Goal: Task Accomplishment & Management: Use online tool/utility

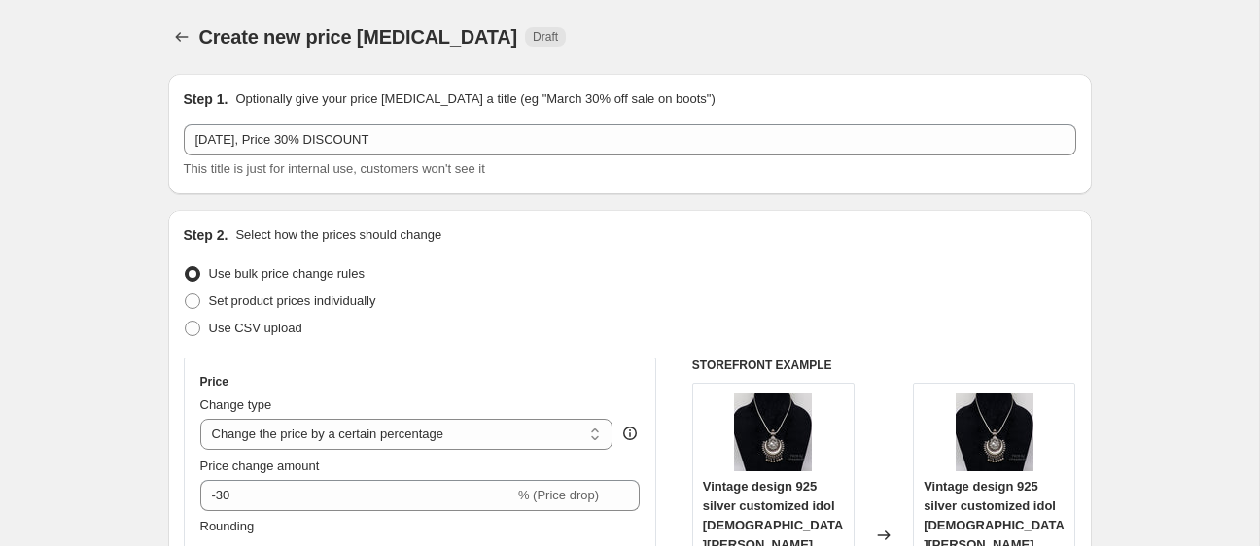
select select "percentage"
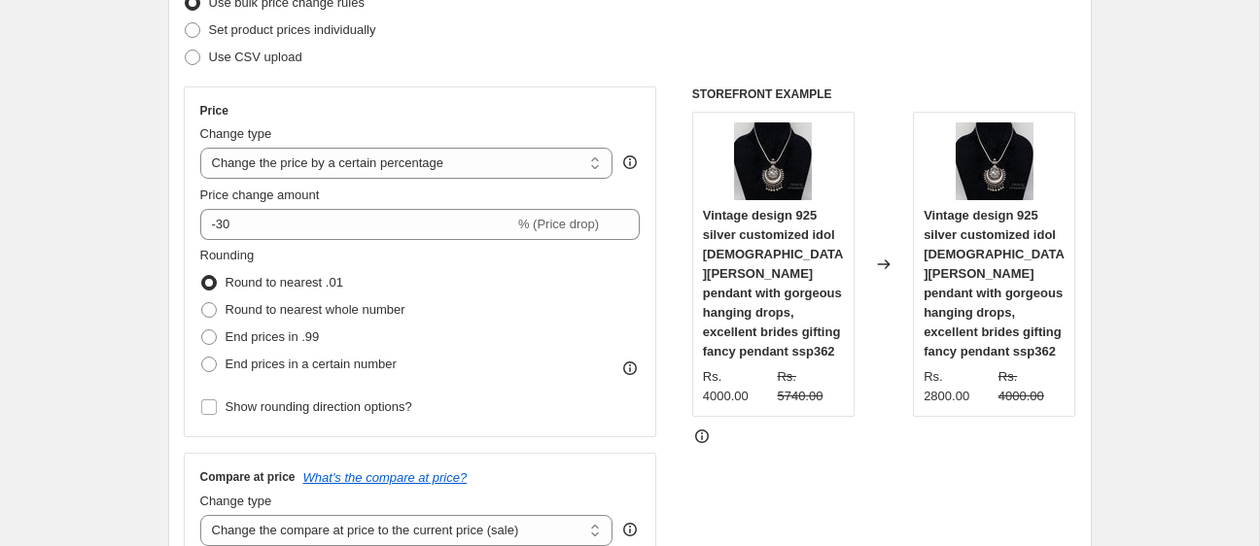
scroll to position [317, 0]
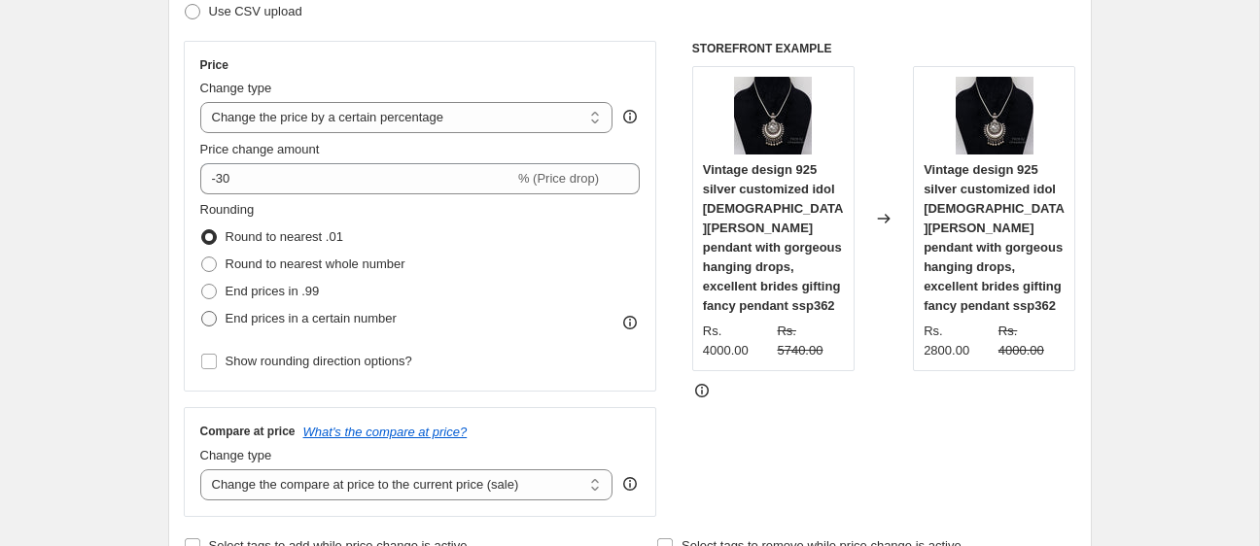
click at [259, 321] on span "End prices in a certain number" at bounding box center [311, 318] width 171 height 15
click at [202, 312] on input "End prices in a certain number" at bounding box center [201, 311] width 1 height 1
radio input "true"
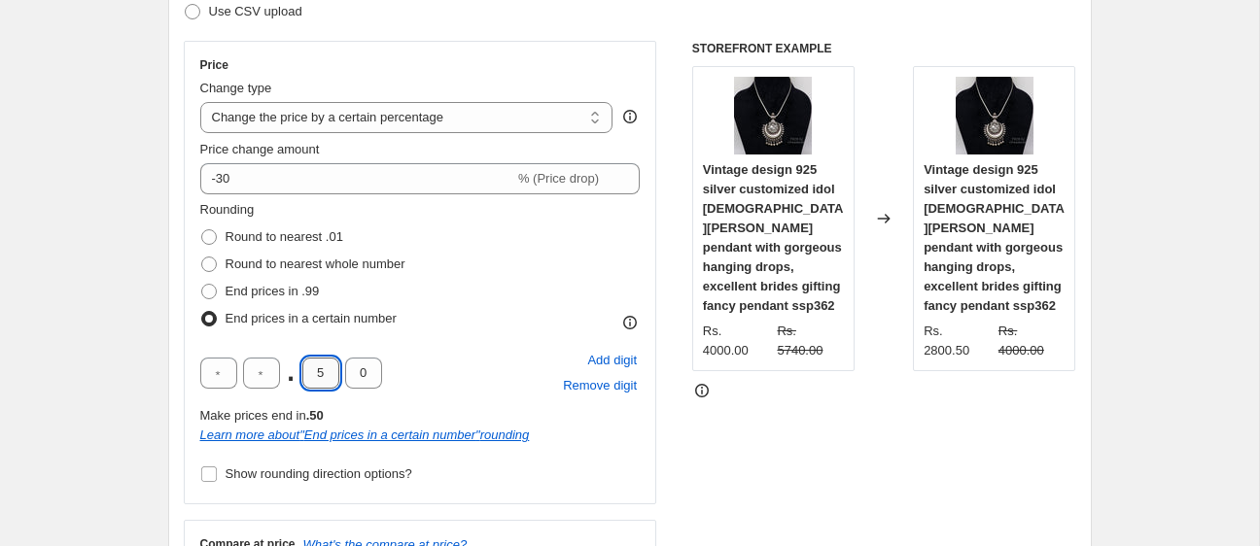
drag, startPoint x: 331, startPoint y: 376, endPoint x: 307, endPoint y: 374, distance: 24.4
click at [307, 374] on input "5" at bounding box center [320, 373] width 37 height 31
type input "0"
drag, startPoint x: 322, startPoint y: 371, endPoint x: 300, endPoint y: 373, distance: 21.5
click at [300, 373] on div ". 0 0" at bounding box center [291, 373] width 182 height 31
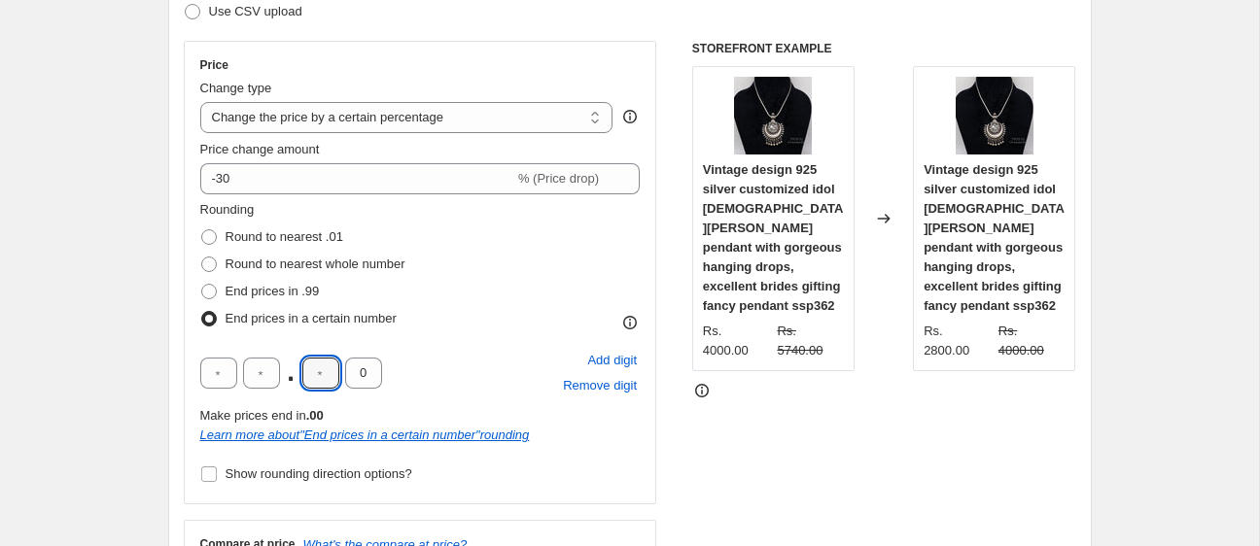
type input "9"
click at [343, 374] on div ". 9 0" at bounding box center [291, 373] width 182 height 31
type input "9"
click at [826, 475] on div "STOREFRONT EXAMPLE Vintage design 925 silver customized idol lord [PERSON_NAME]…" at bounding box center [884, 335] width 384 height 589
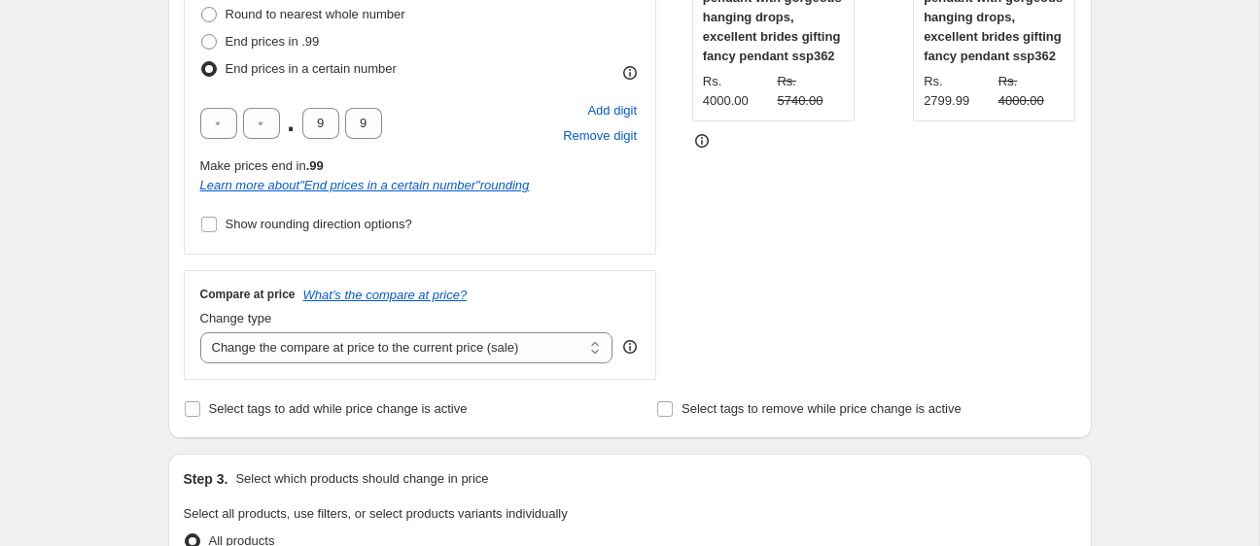
scroll to position [539, 0]
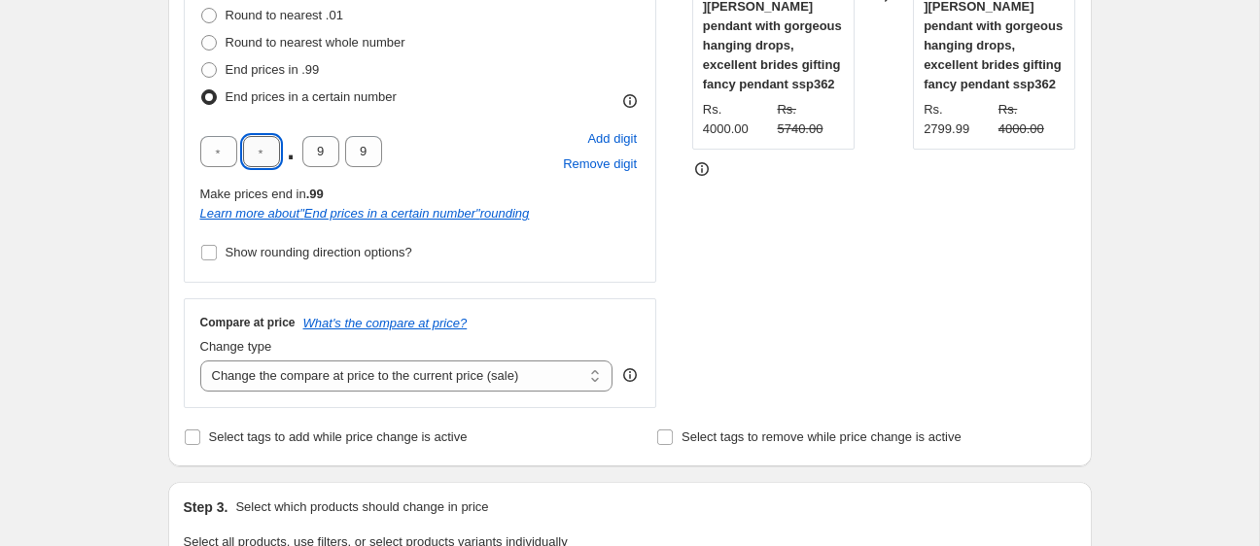
drag, startPoint x: 274, startPoint y: 152, endPoint x: 242, endPoint y: 148, distance: 32.3
click at [243, 148] on input "text" at bounding box center [261, 151] width 37 height 31
type input "9"
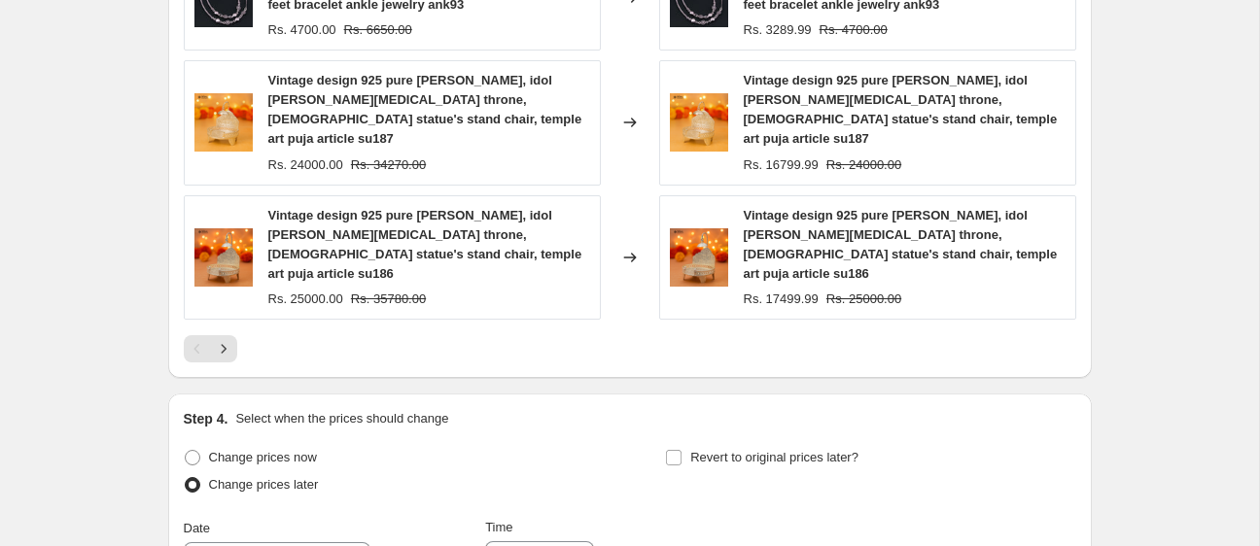
scroll to position [1742, 0]
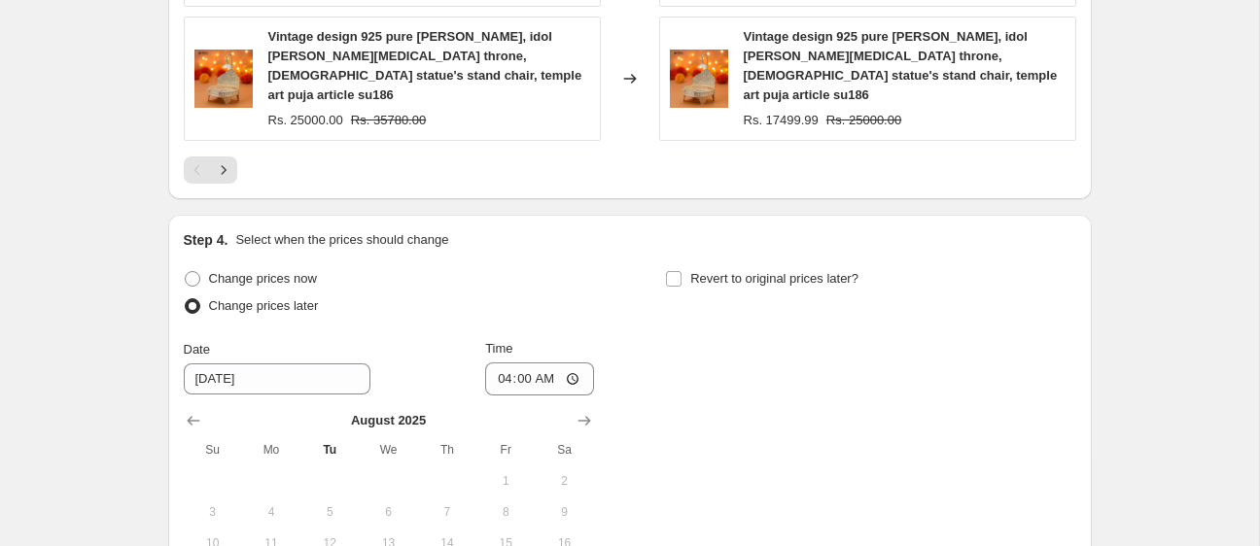
click at [730, 309] on div "Change prices now Change prices later Date [DATE] Time 04:00 [DATE] Su Mo Tu We…" at bounding box center [630, 458] width 892 height 387
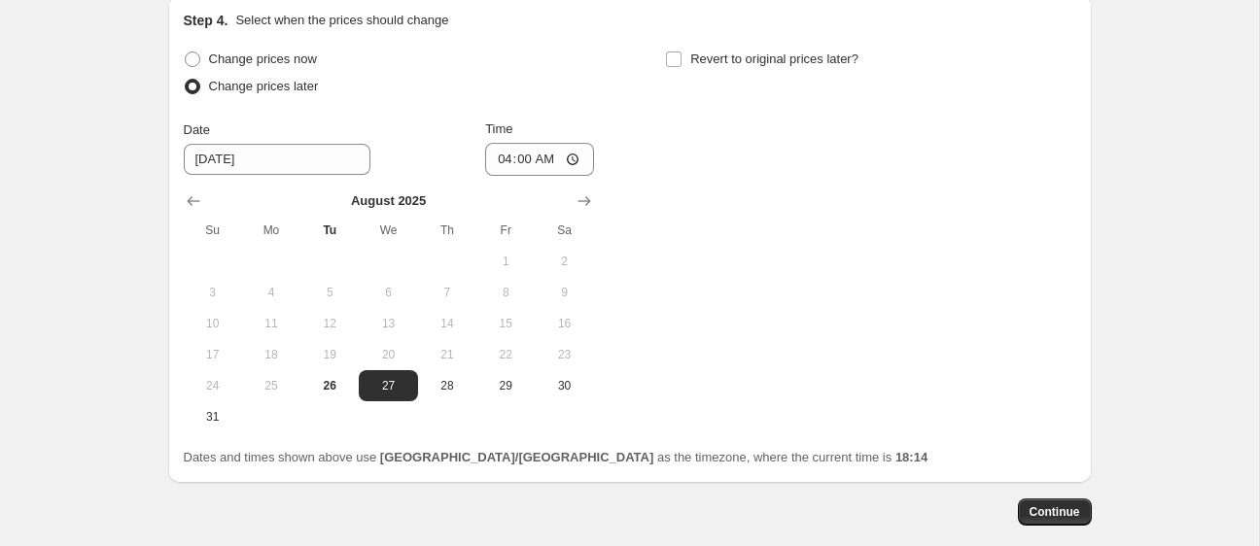
scroll to position [1998, 0]
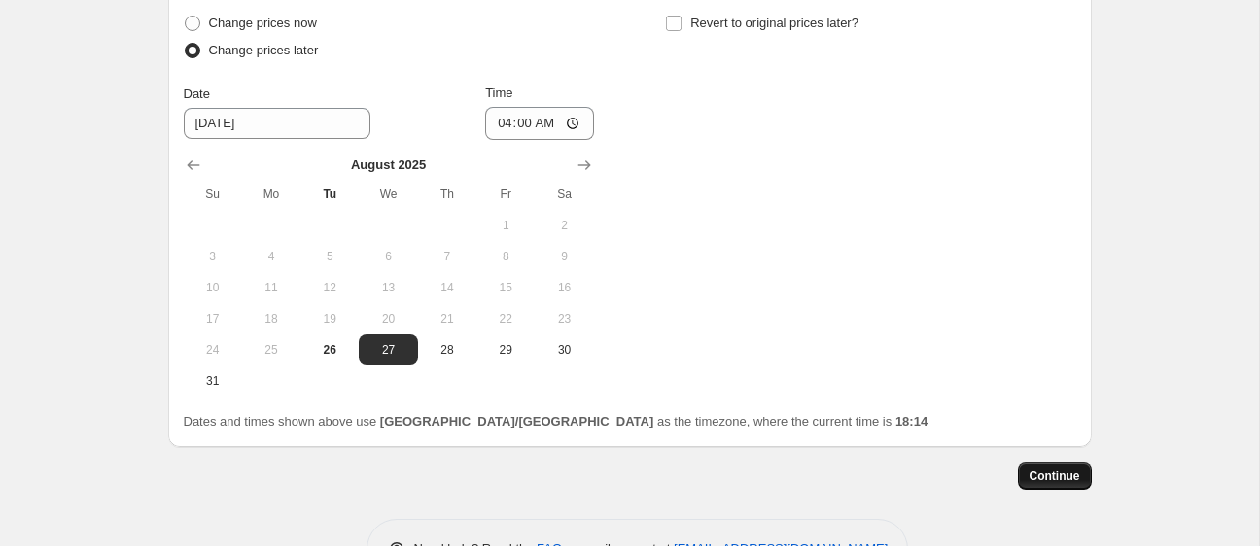
click at [1042, 469] on span "Continue" at bounding box center [1054, 477] width 51 height 16
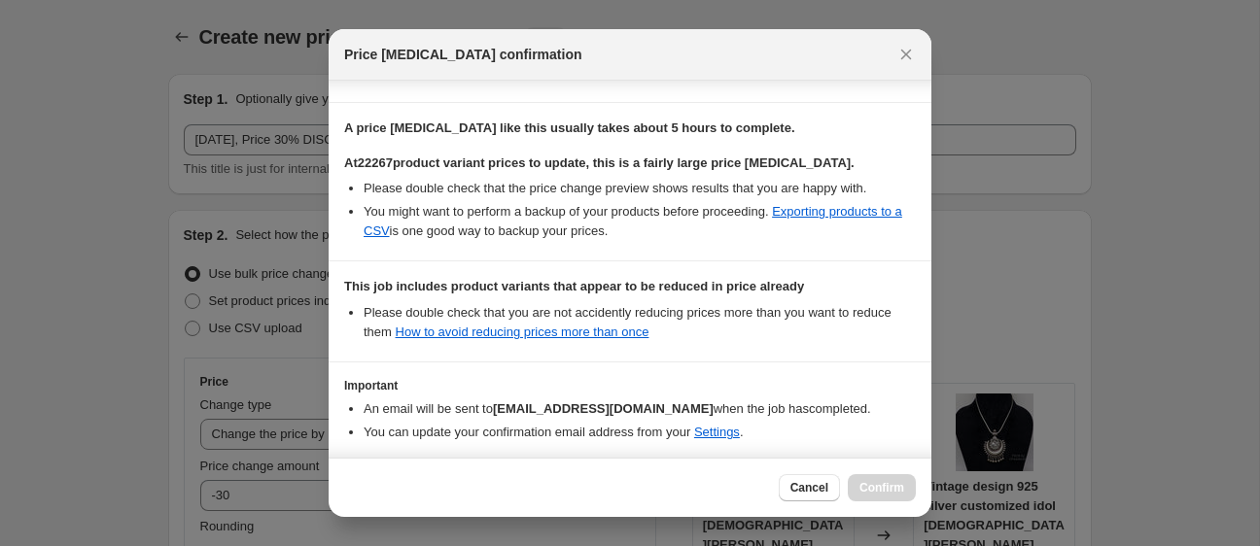
scroll to position [354, 0]
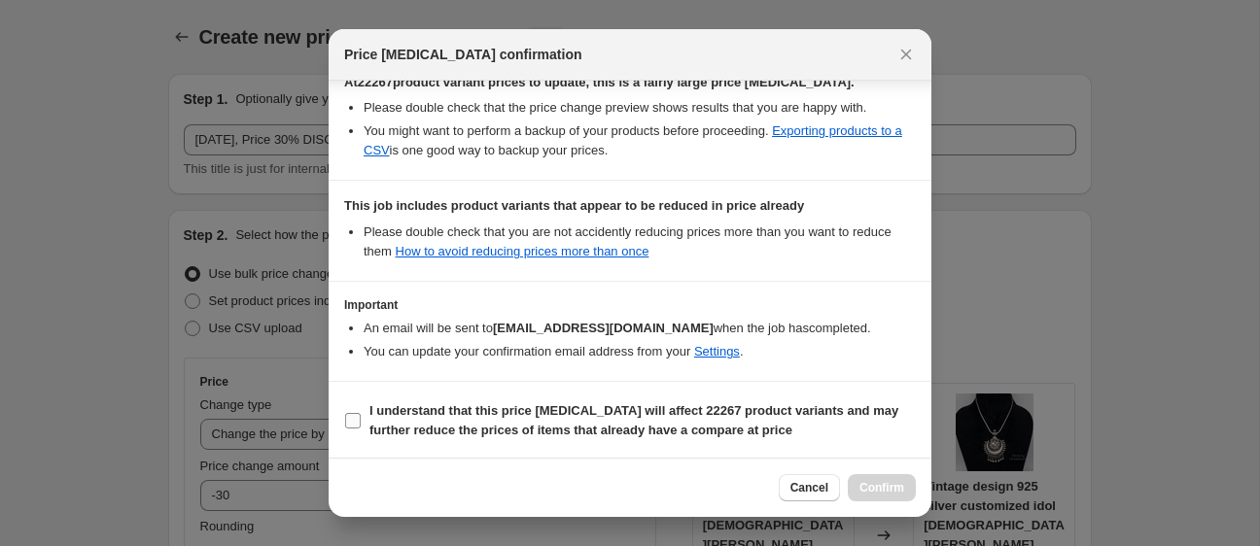
click at [395, 427] on b "I understand that this price [MEDICAL_DATA] will affect 22267 product variants …" at bounding box center [633, 420] width 529 height 34
click at [361, 427] on input "I understand that this price [MEDICAL_DATA] will affect 22267 product variants …" at bounding box center [353, 421] width 16 height 16
checkbox input "true"
click at [878, 492] on span "Confirm" at bounding box center [881, 488] width 45 height 16
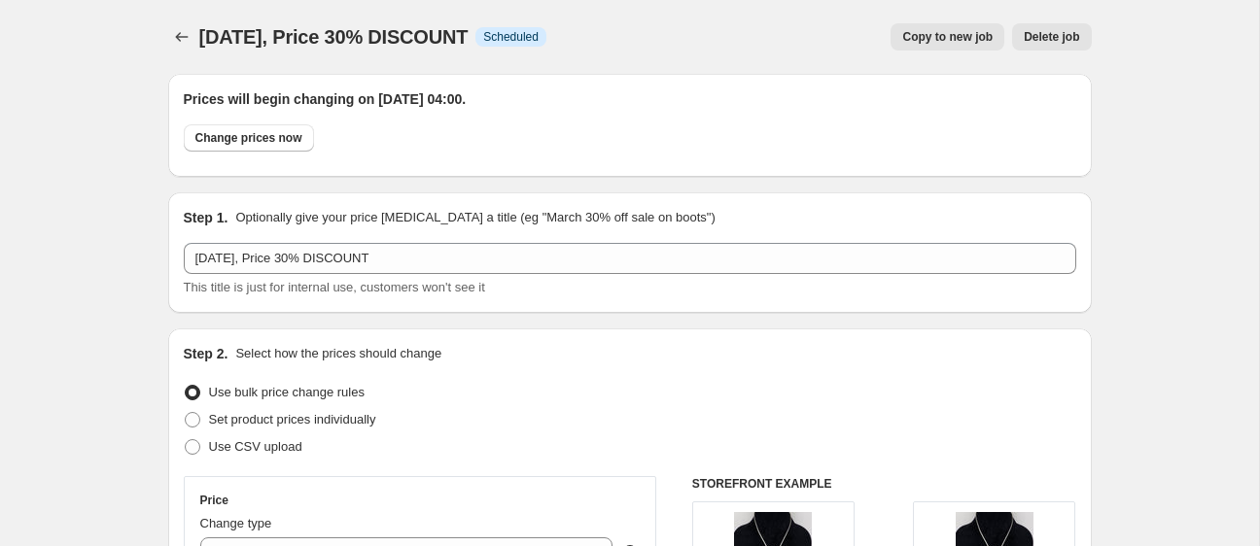
scroll to position [1998, 0]
